Goal: Check status

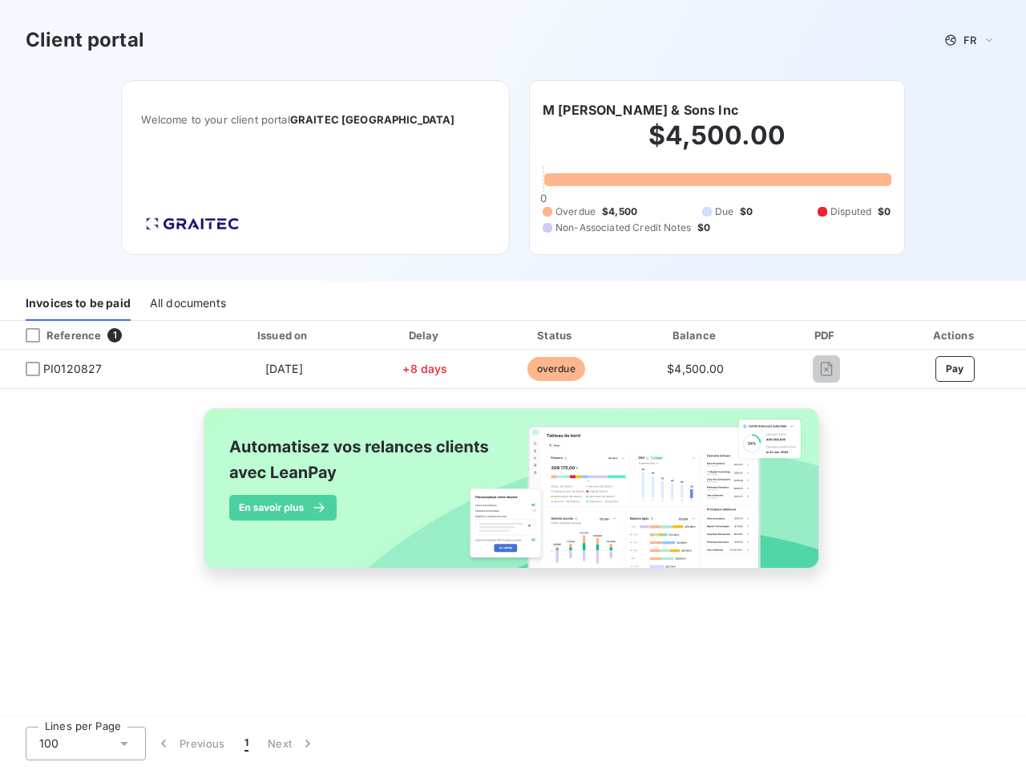
click at [970, 40] on span "FR" at bounding box center [970, 40] width 13 height 13
click at [603, 110] on h6 "M [PERSON_NAME] & Sons Inc" at bounding box center [641, 109] width 196 height 19
click at [78, 304] on div "Invoices to be paid" at bounding box center [78, 304] width 105 height 34
click at [187, 304] on div "All documents" at bounding box center [188, 304] width 76 height 34
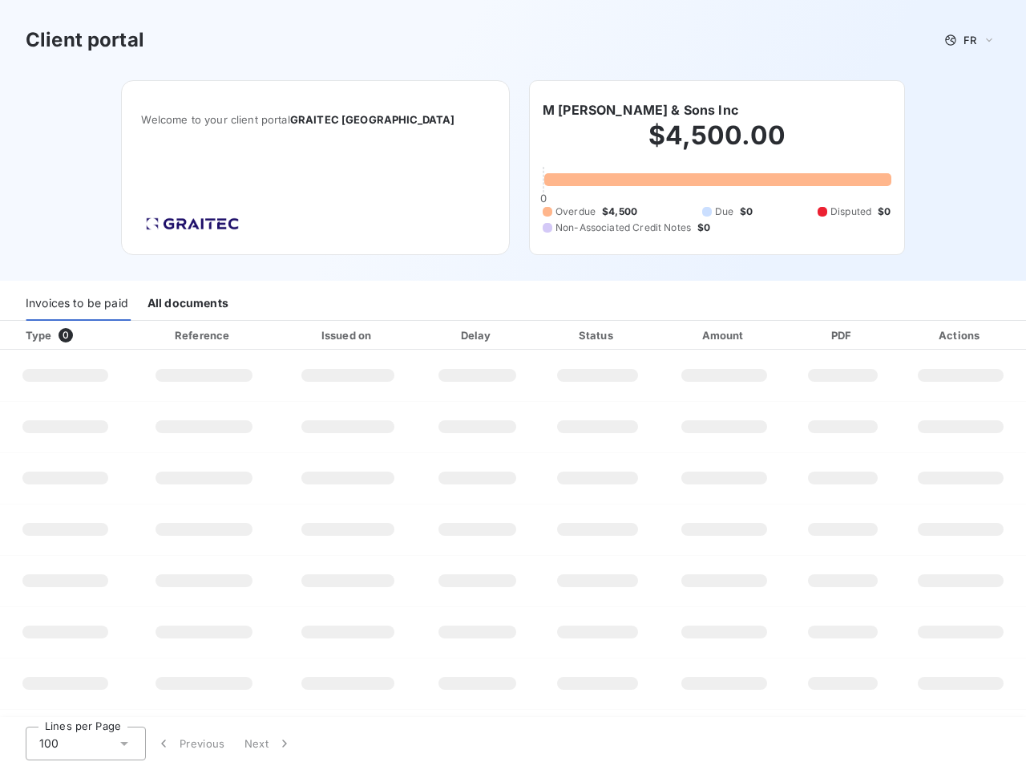
click at [103, 335] on div at bounding box center [97, 335] width 16 height 16
click at [33, 335] on div "Type 0" at bounding box center [71, 335] width 111 height 16
click at [283, 335] on div "Issued on" at bounding box center [348, 335] width 135 height 16
click at [425, 335] on div "Delay" at bounding box center [477, 335] width 111 height 16
click at [556, 335] on div "Status" at bounding box center [598, 335] width 116 height 16
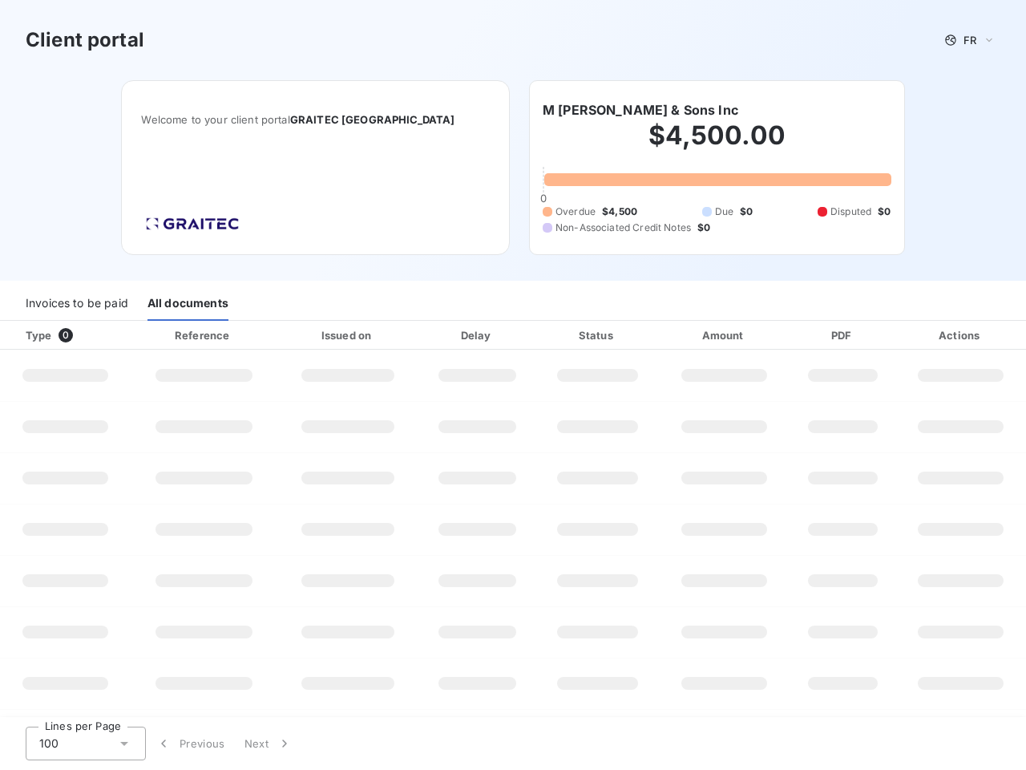
click at [696, 335] on div "Amount" at bounding box center [724, 335] width 125 height 16
